Goal: Check status: Check status

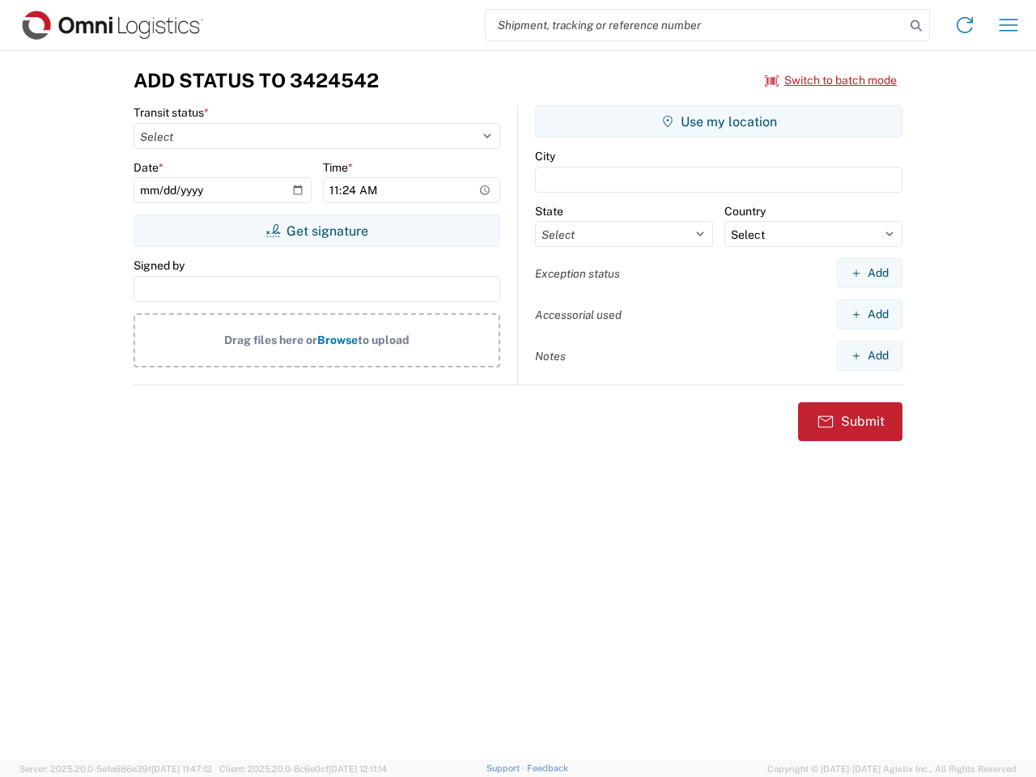
click at [695, 25] on input "search" at bounding box center [695, 25] width 419 height 31
click at [916, 26] on icon at bounding box center [916, 26] width 23 height 23
click at [965, 25] on icon at bounding box center [965, 25] width 26 height 26
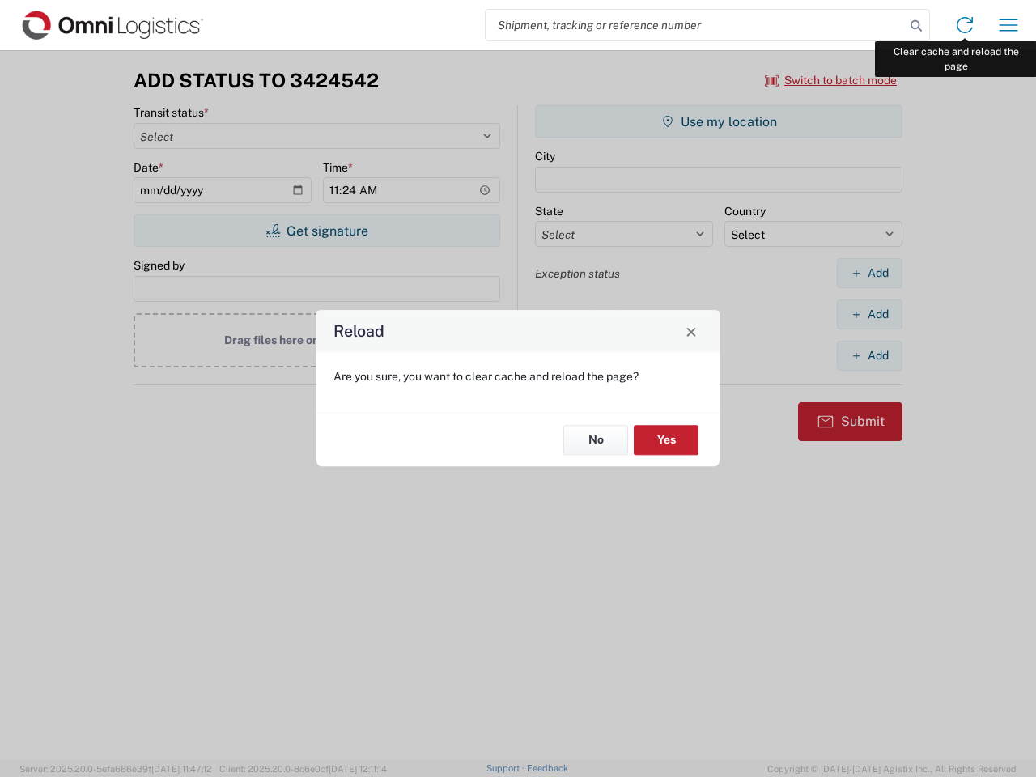
click at [1008, 25] on div "Reload Are you sure, you want to clear cache and reload the page? No Yes" at bounding box center [518, 388] width 1036 height 777
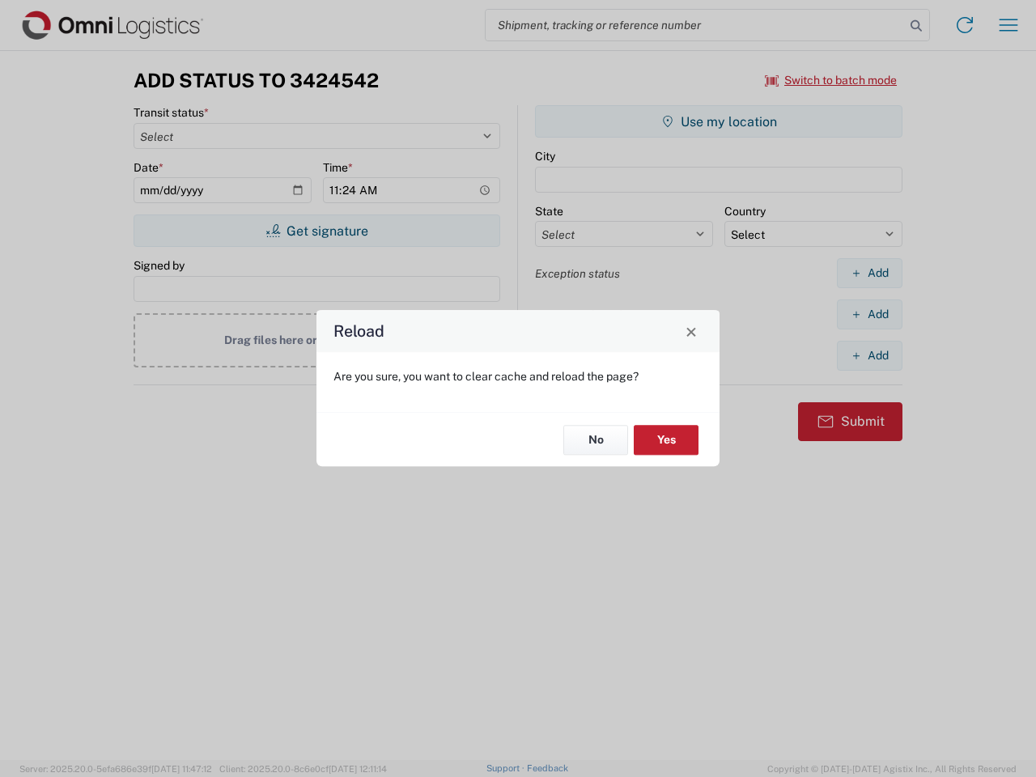
click at [831, 80] on div "Reload Are you sure, you want to clear cache and reload the page? No Yes" at bounding box center [518, 388] width 1036 height 777
click at [316, 231] on div "Reload Are you sure, you want to clear cache and reload the page? No Yes" at bounding box center [518, 388] width 1036 height 777
click at [719, 121] on div "Reload Are you sure, you want to clear cache and reload the page? No Yes" at bounding box center [518, 388] width 1036 height 777
click at [869, 273] on div "Reload Are you sure, you want to clear cache and reload the page? No Yes" at bounding box center [518, 388] width 1036 height 777
click at [869, 314] on div "Reload Are you sure, you want to clear cache and reload the page? No Yes" at bounding box center [518, 388] width 1036 height 777
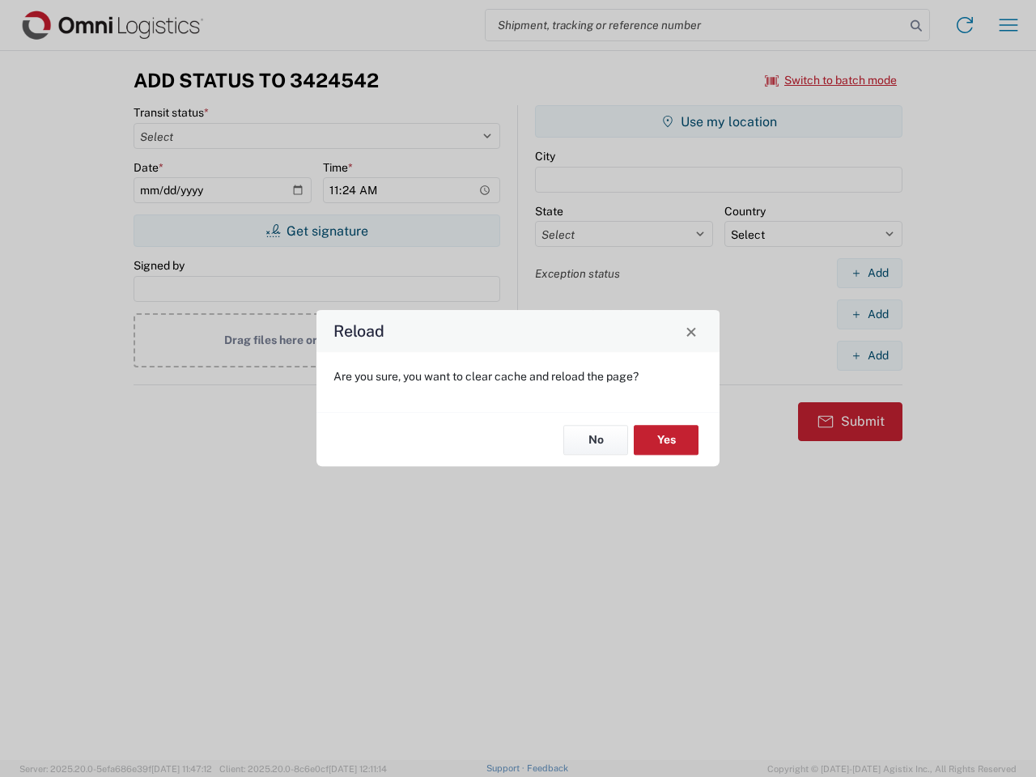
click at [869, 355] on div "Reload Are you sure, you want to clear cache and reload the page? No Yes" at bounding box center [518, 388] width 1036 height 777
